Goal: Task Accomplishment & Management: Manage account settings

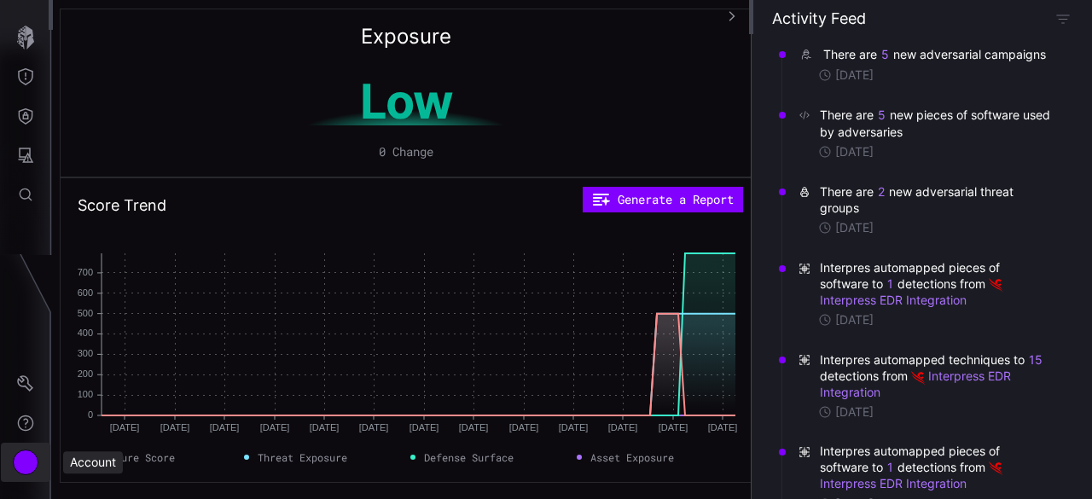
click at [26, 460] on div "Account" at bounding box center [26, 463] width 26 height 26
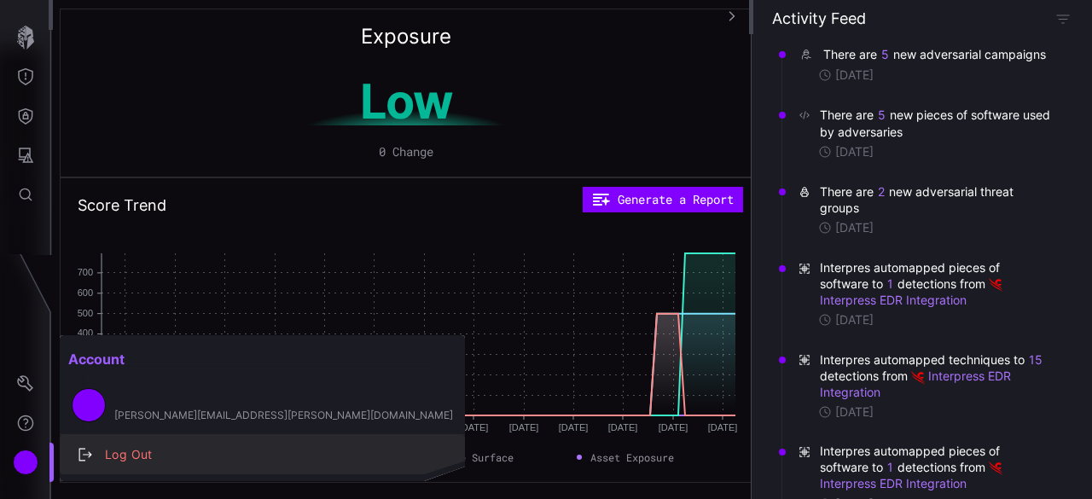
click at [102, 455] on div "Log Out" at bounding box center [271, 454] width 350 height 21
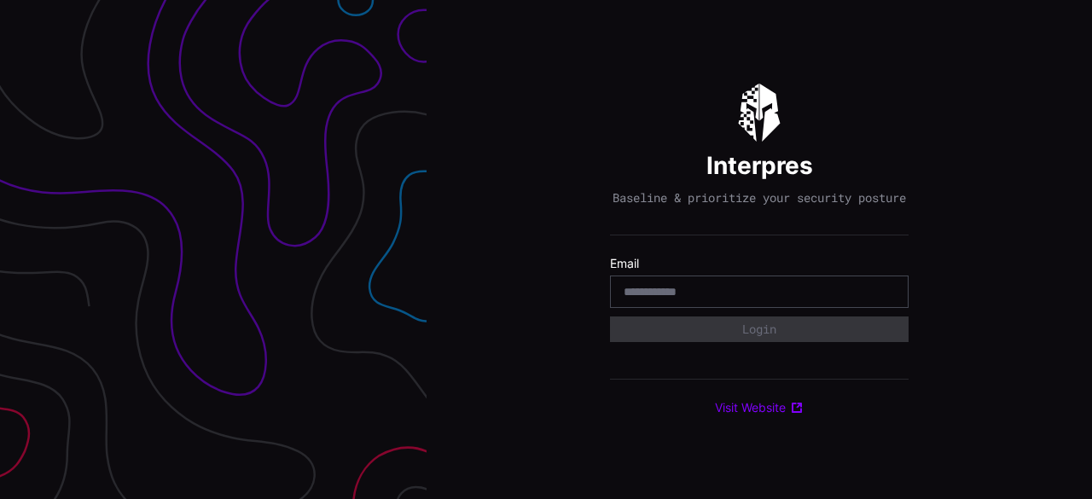
click at [689, 258] on div "Interpres Baseline & prioritize your security posture Email Login Visit Website" at bounding box center [759, 250] width 299 height 332
click at [688, 308] on div at bounding box center [759, 292] width 299 height 32
click at [692, 298] on input "email" at bounding box center [759, 291] width 271 height 15
type input "**********"
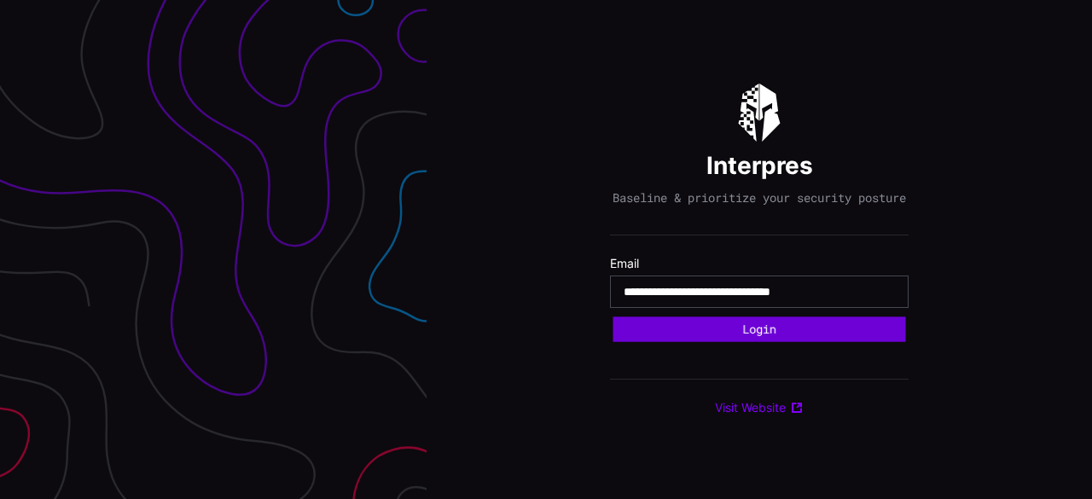
click at [804, 333] on button "Login" at bounding box center [759, 329] width 293 height 26
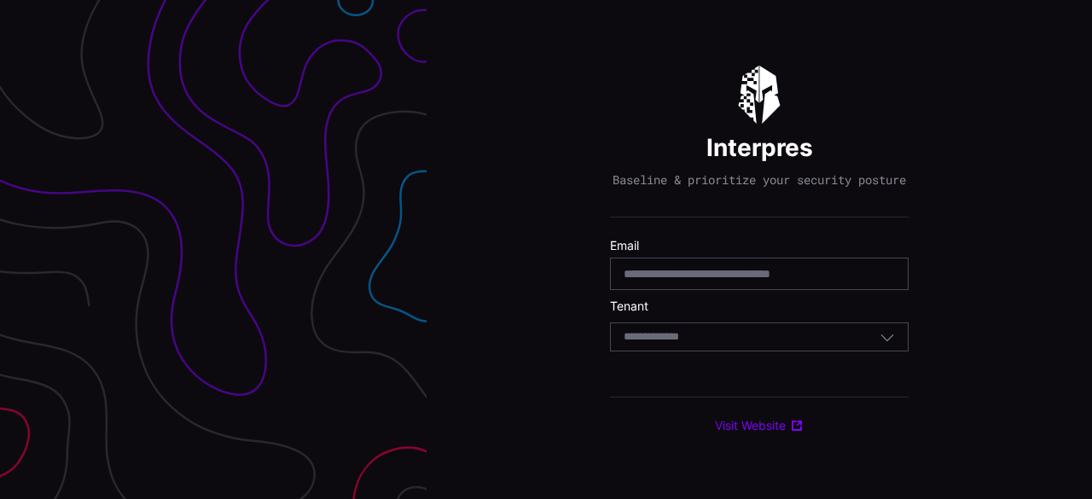
click at [804, 333] on div "Select Tenant" at bounding box center [759, 336] width 299 height 29
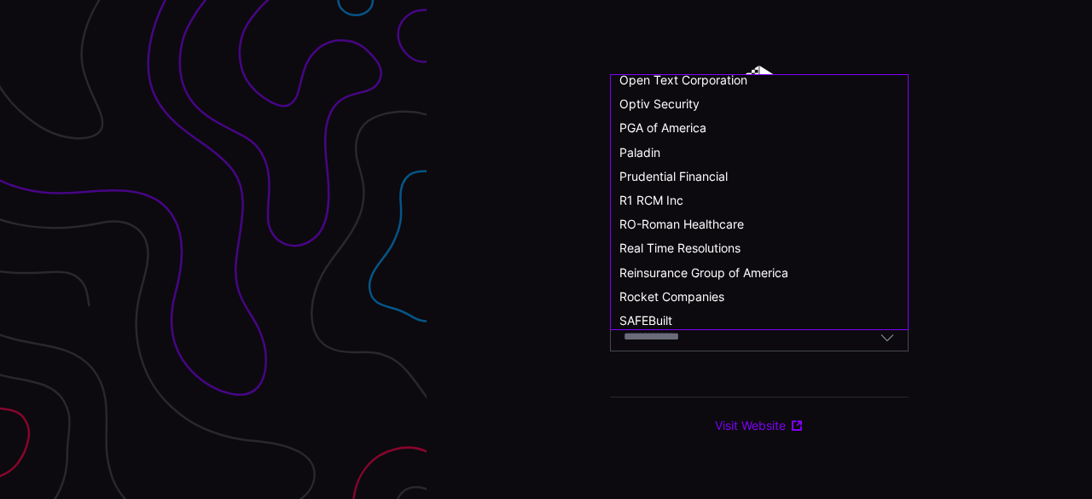
scroll to position [939, 0]
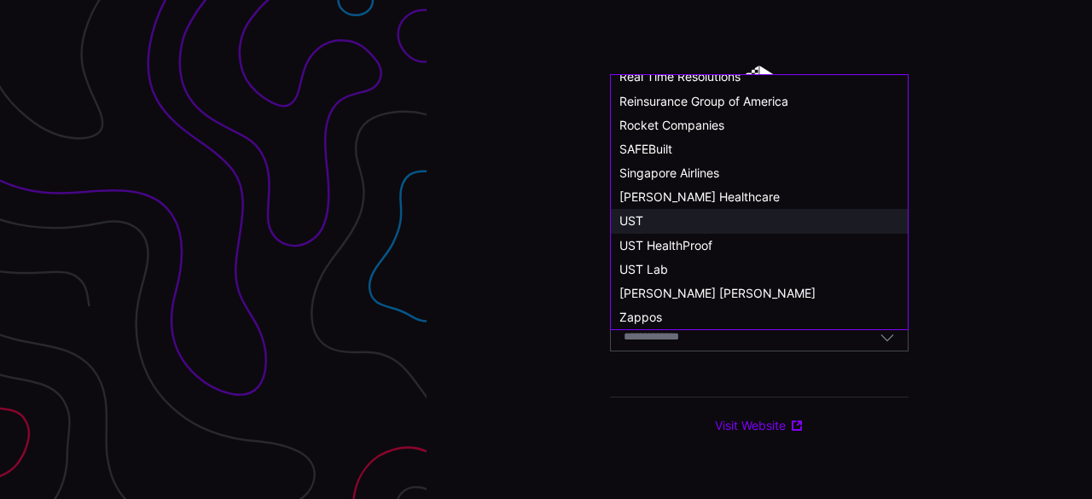
click at [711, 218] on div "UST" at bounding box center [759, 220] width 280 height 15
